Goal: Obtain resource: Obtain resource

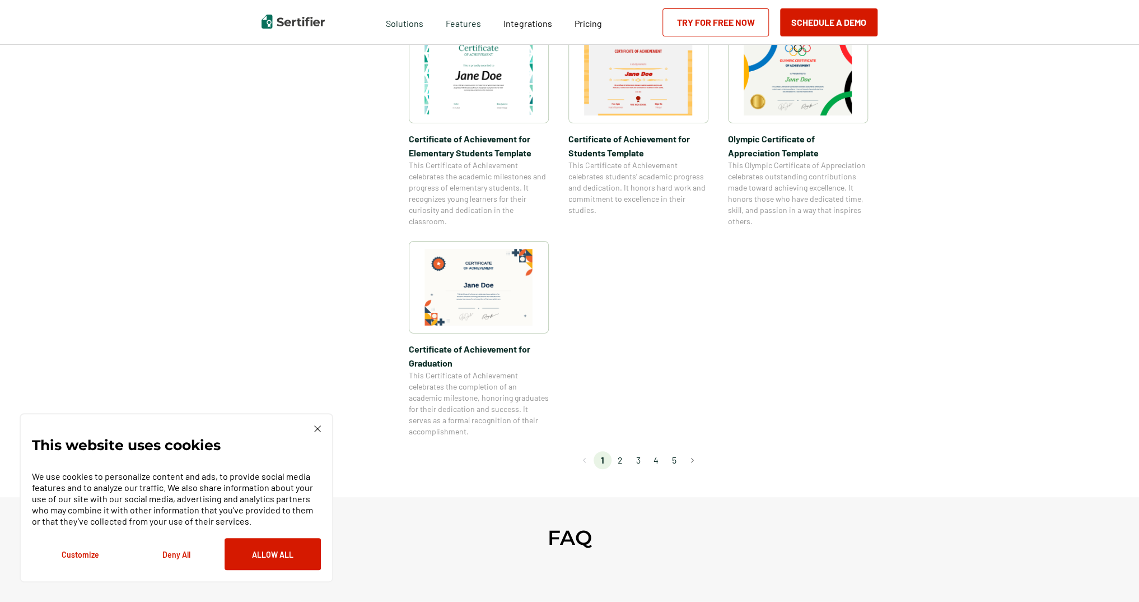
scroll to position [840, 0]
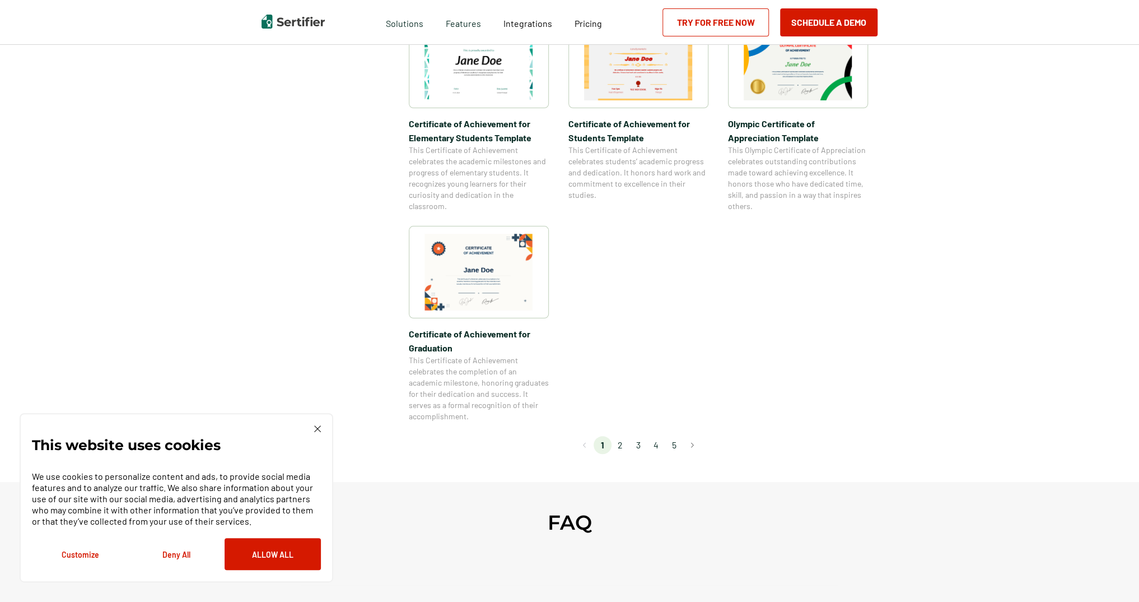
click at [621, 448] on li "2" at bounding box center [621, 445] width 18 height 18
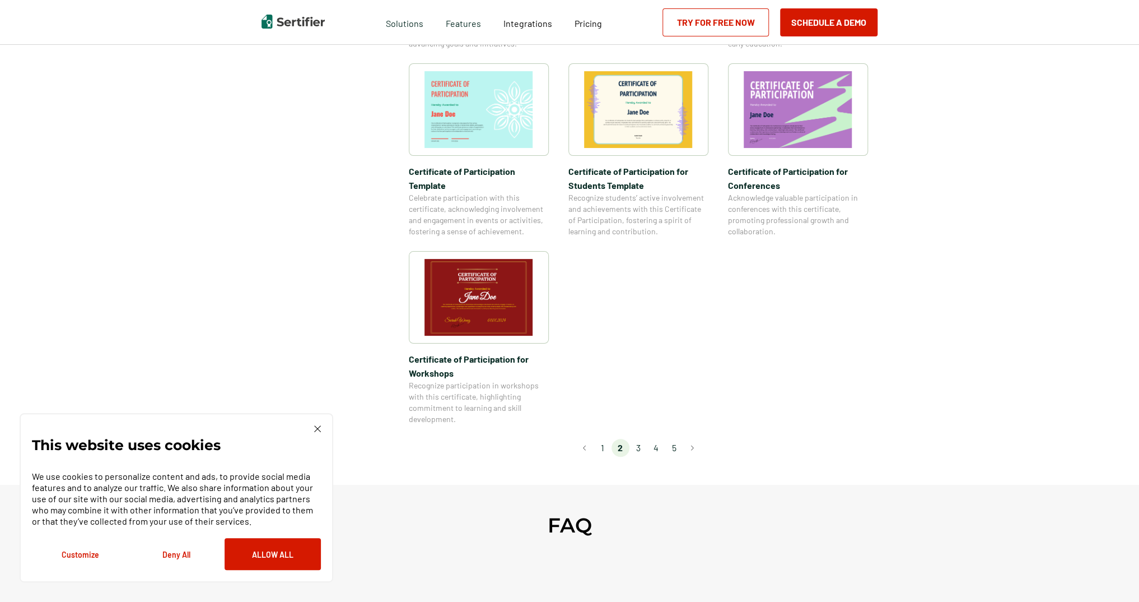
click at [639, 439] on li "3" at bounding box center [639, 448] width 18 height 18
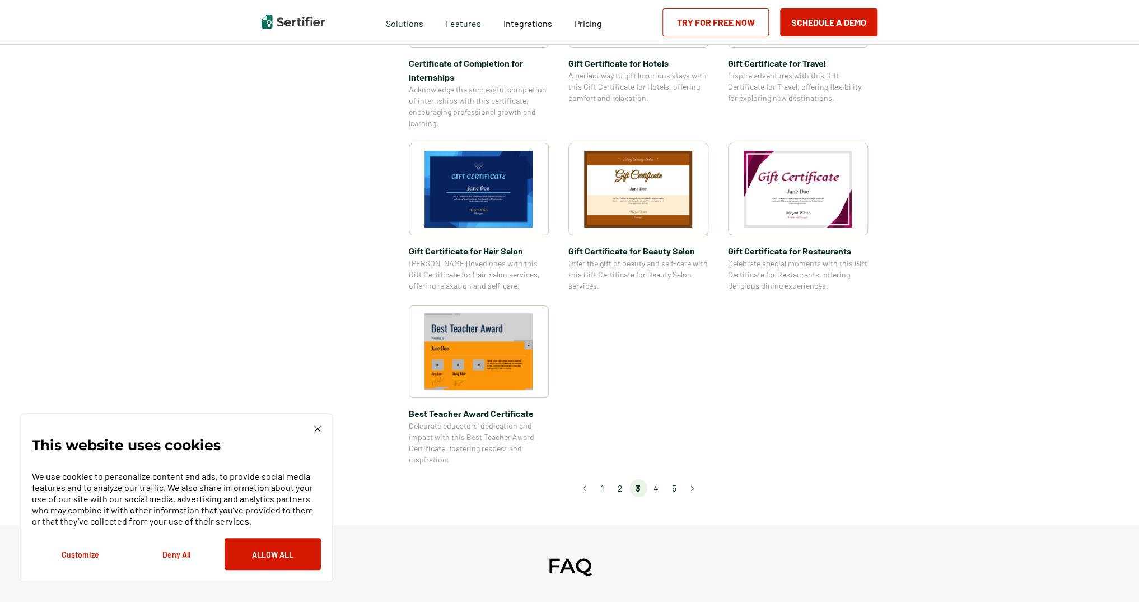
scroll to position [672, 0]
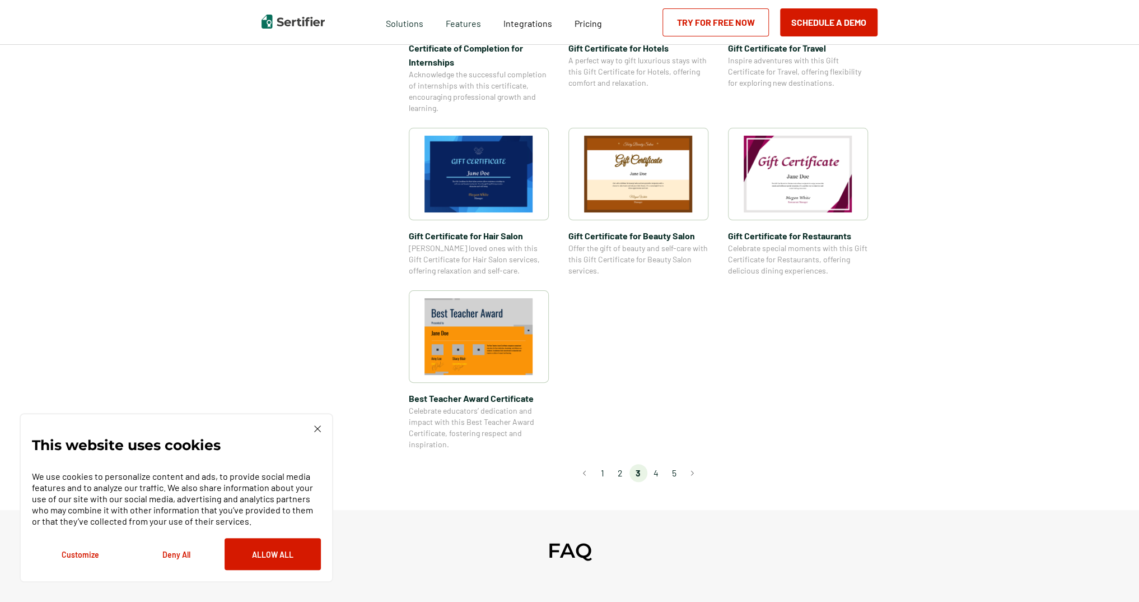
click at [658, 477] on li "4" at bounding box center [657, 473] width 18 height 18
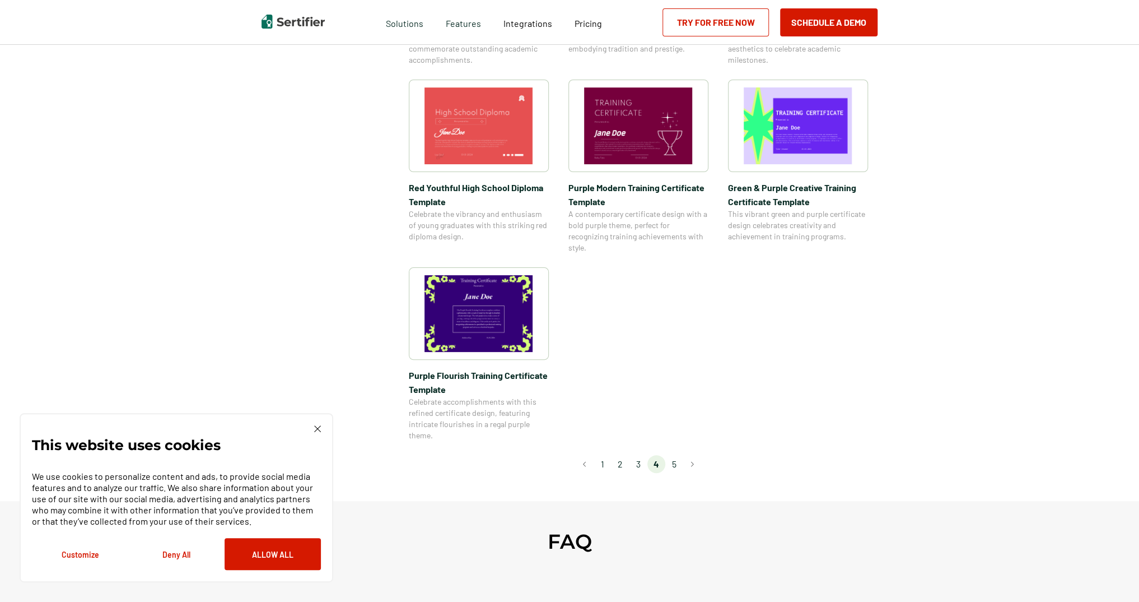
scroll to position [728, 0]
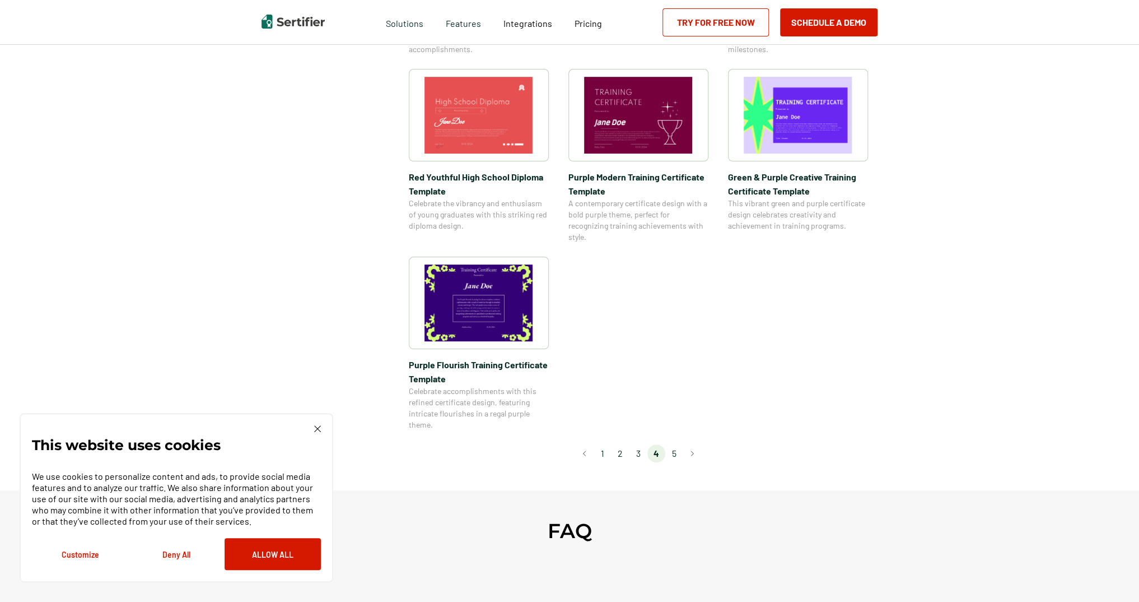
click at [677, 454] on li "5" at bounding box center [674, 453] width 18 height 18
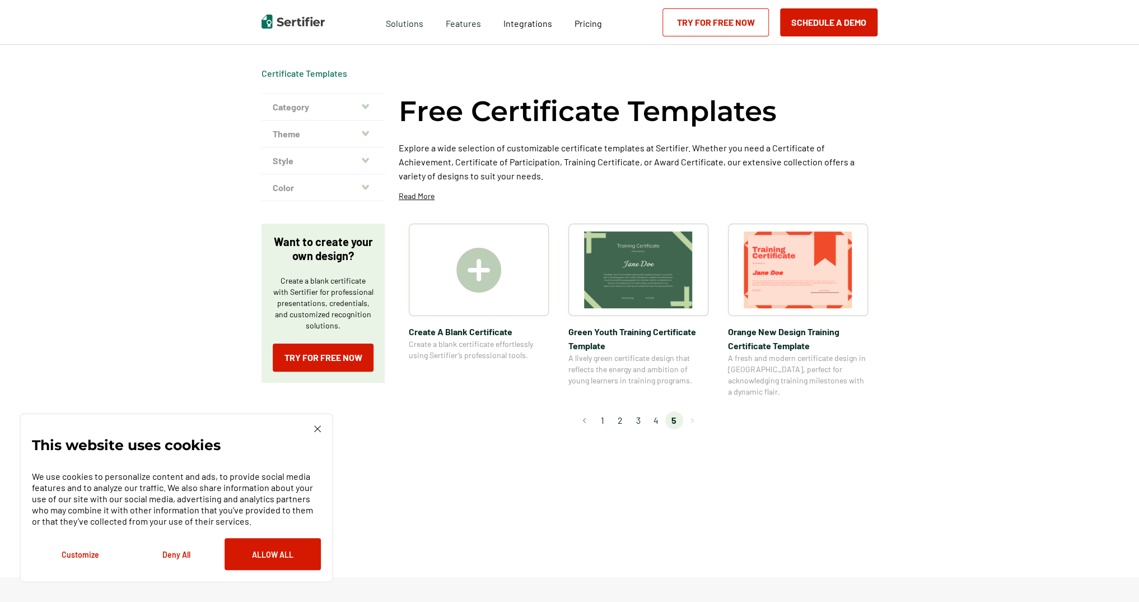
scroll to position [0, 0]
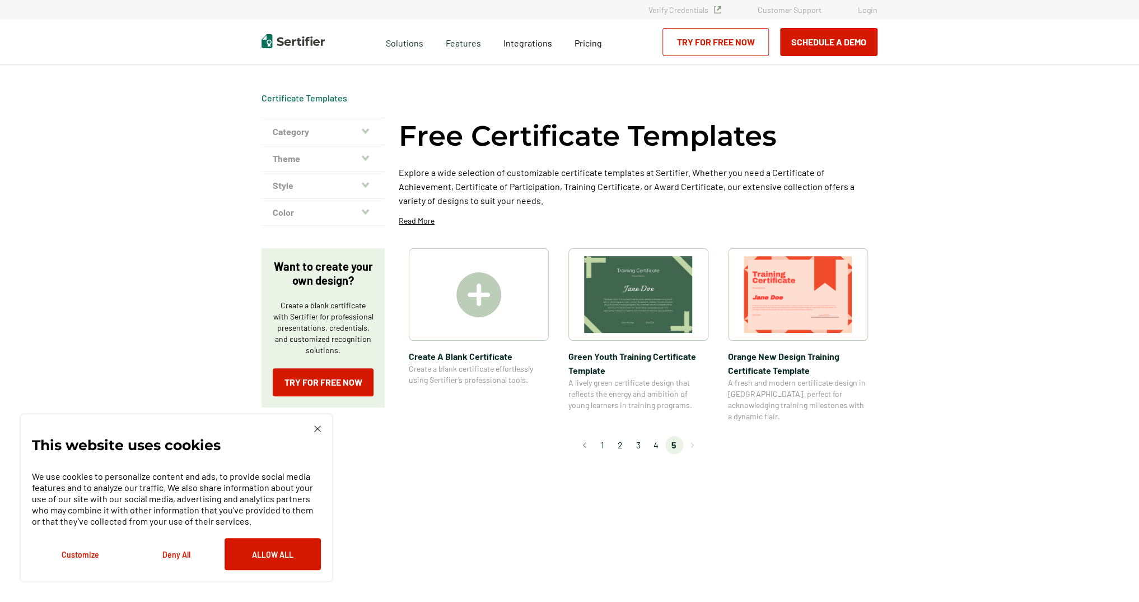
click at [607, 436] on li "1" at bounding box center [603, 445] width 18 height 18
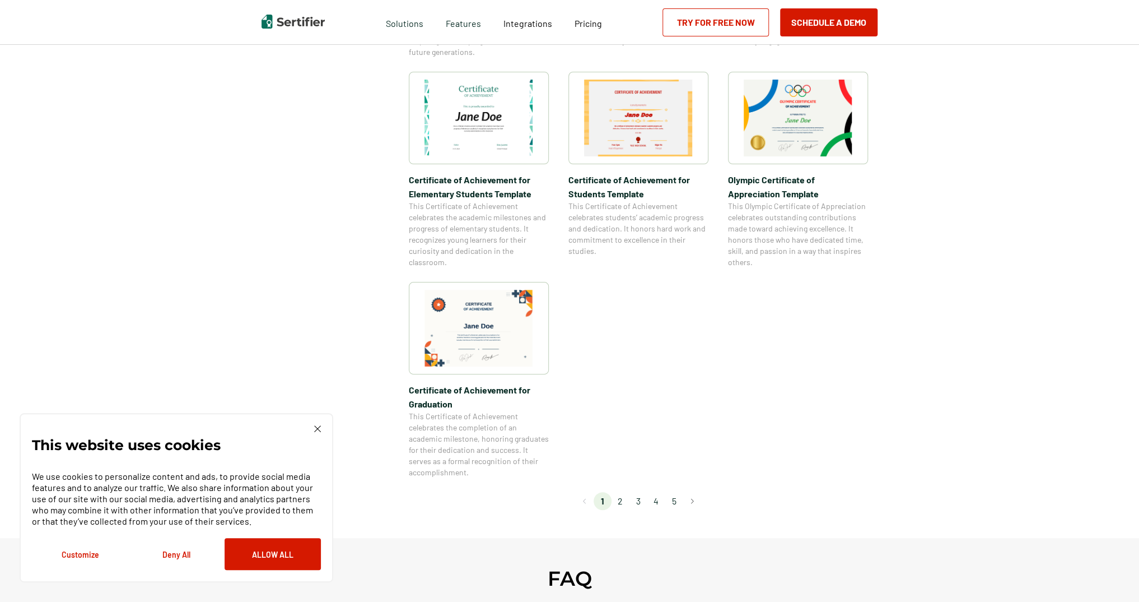
scroll to position [896, 0]
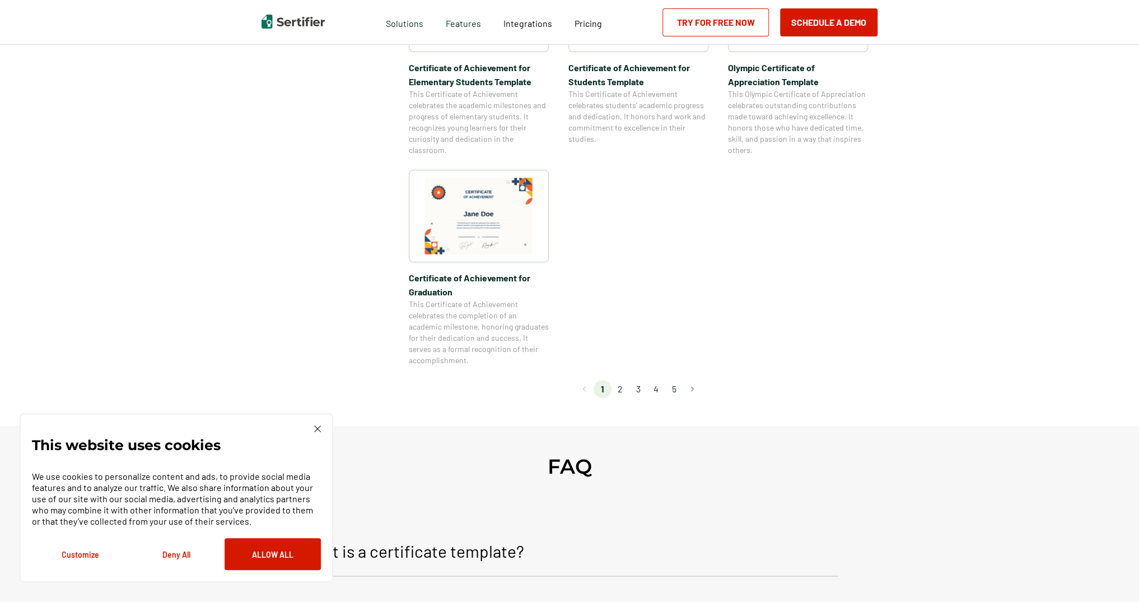
click at [623, 392] on li "2" at bounding box center [621, 389] width 18 height 18
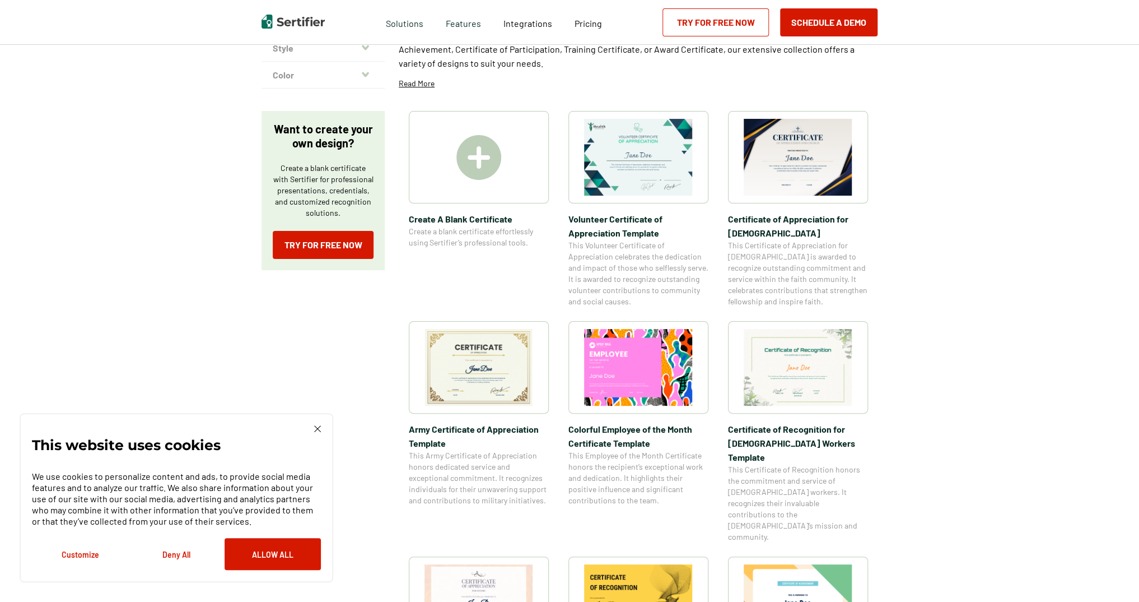
scroll to position [224, 0]
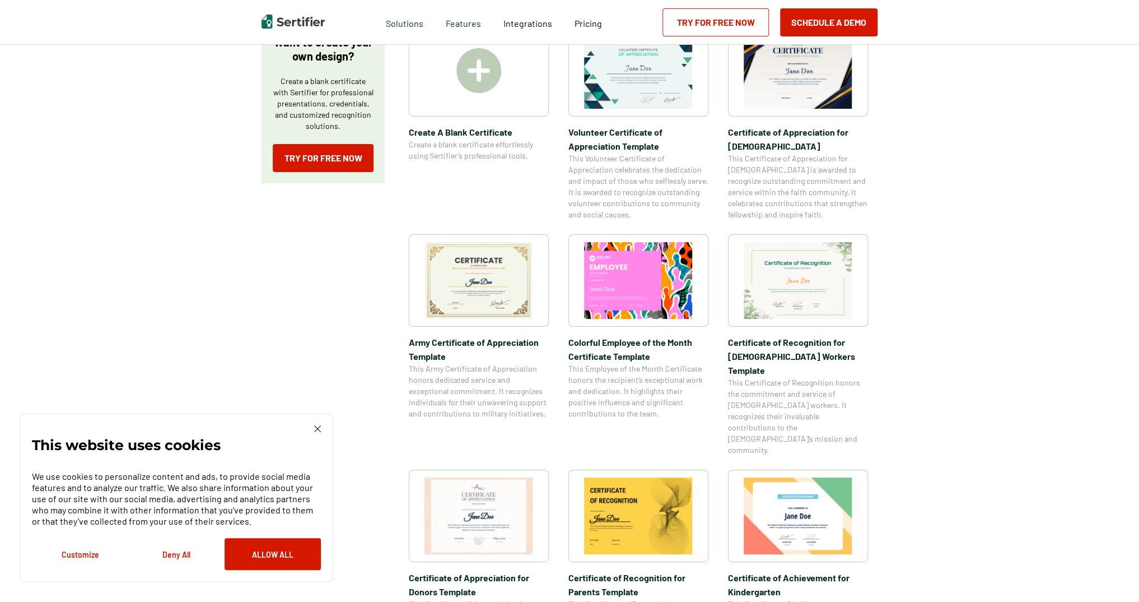
click at [491, 292] on img at bounding box center [479, 280] width 109 height 77
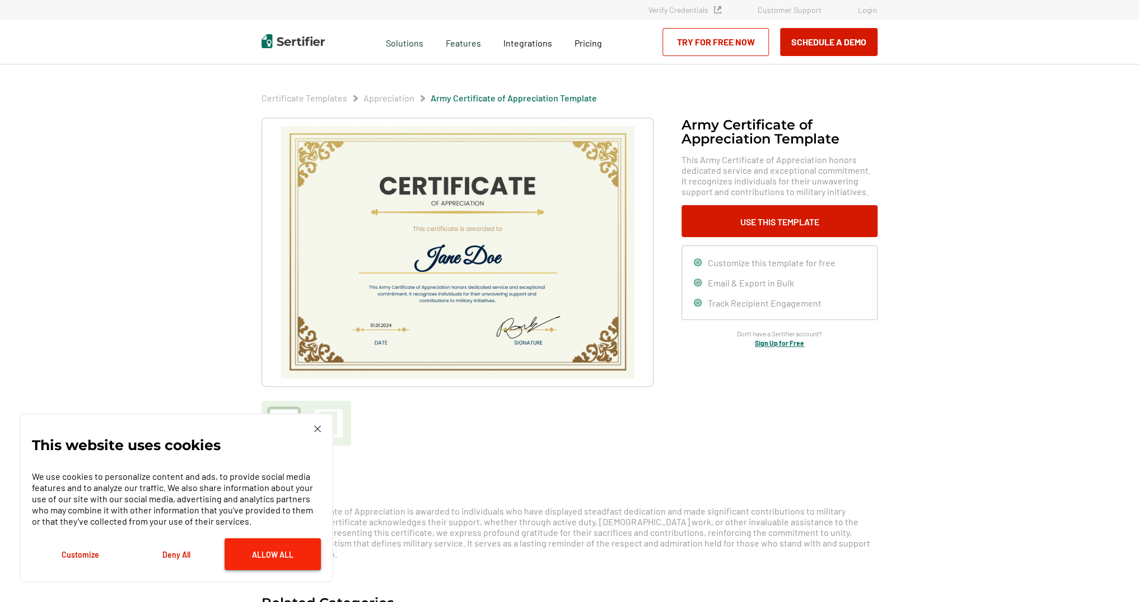
click at [282, 547] on button "Allow All" at bounding box center [273, 554] width 96 height 32
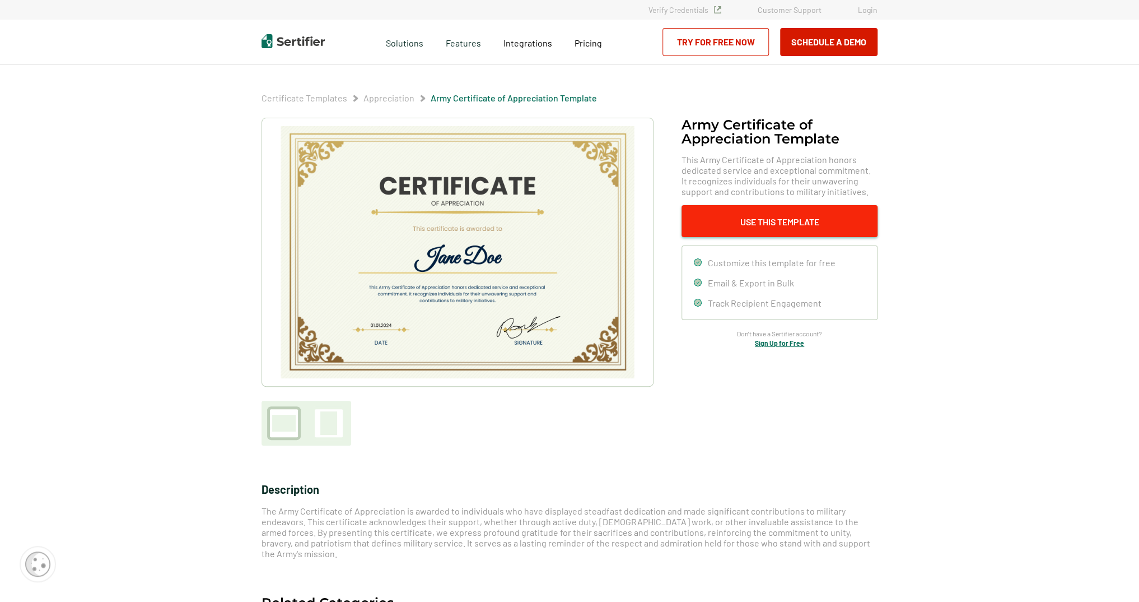
click at [757, 212] on button "Use This Template" at bounding box center [780, 221] width 196 height 32
